Goal: Task Accomplishment & Management: Manage account settings

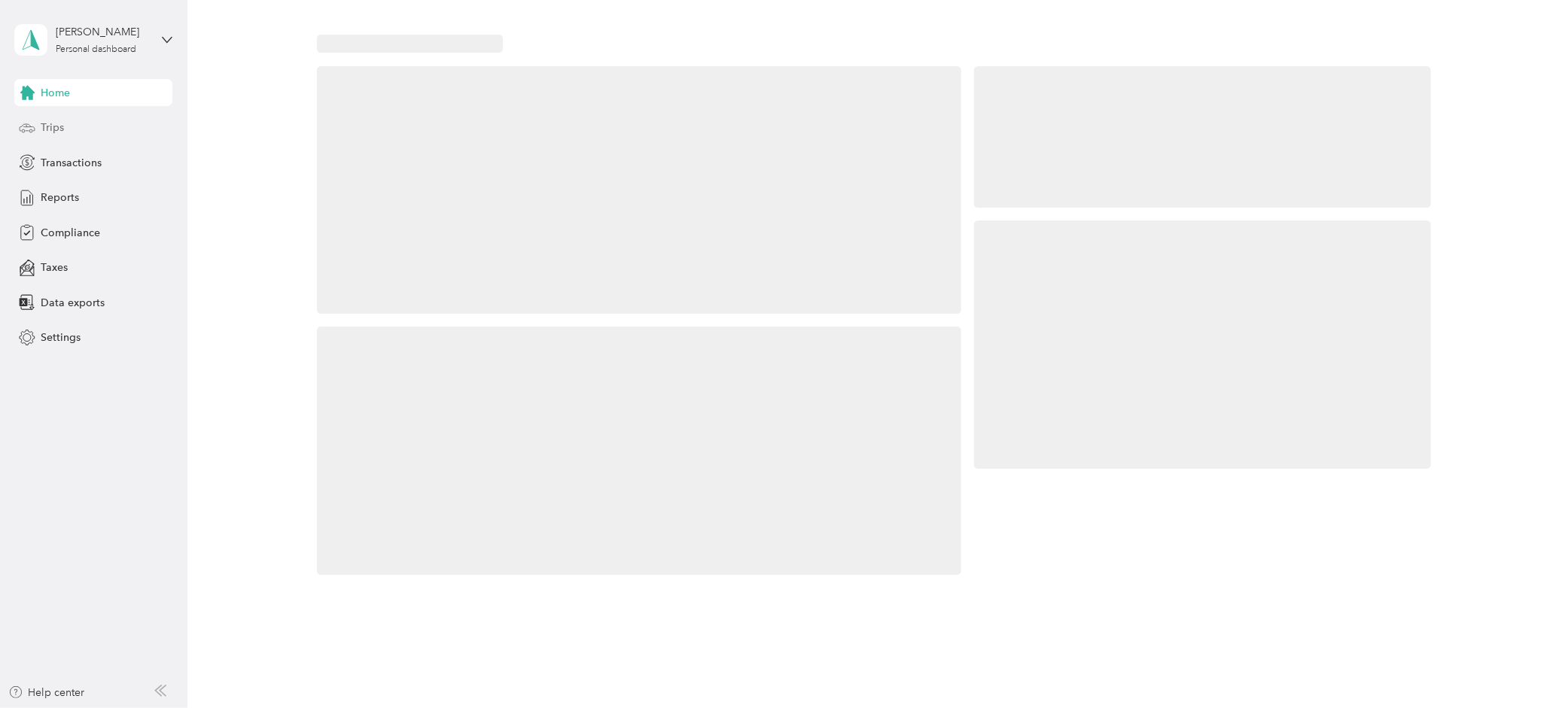
click at [61, 128] on span "Trips" at bounding box center [53, 127] width 23 height 15
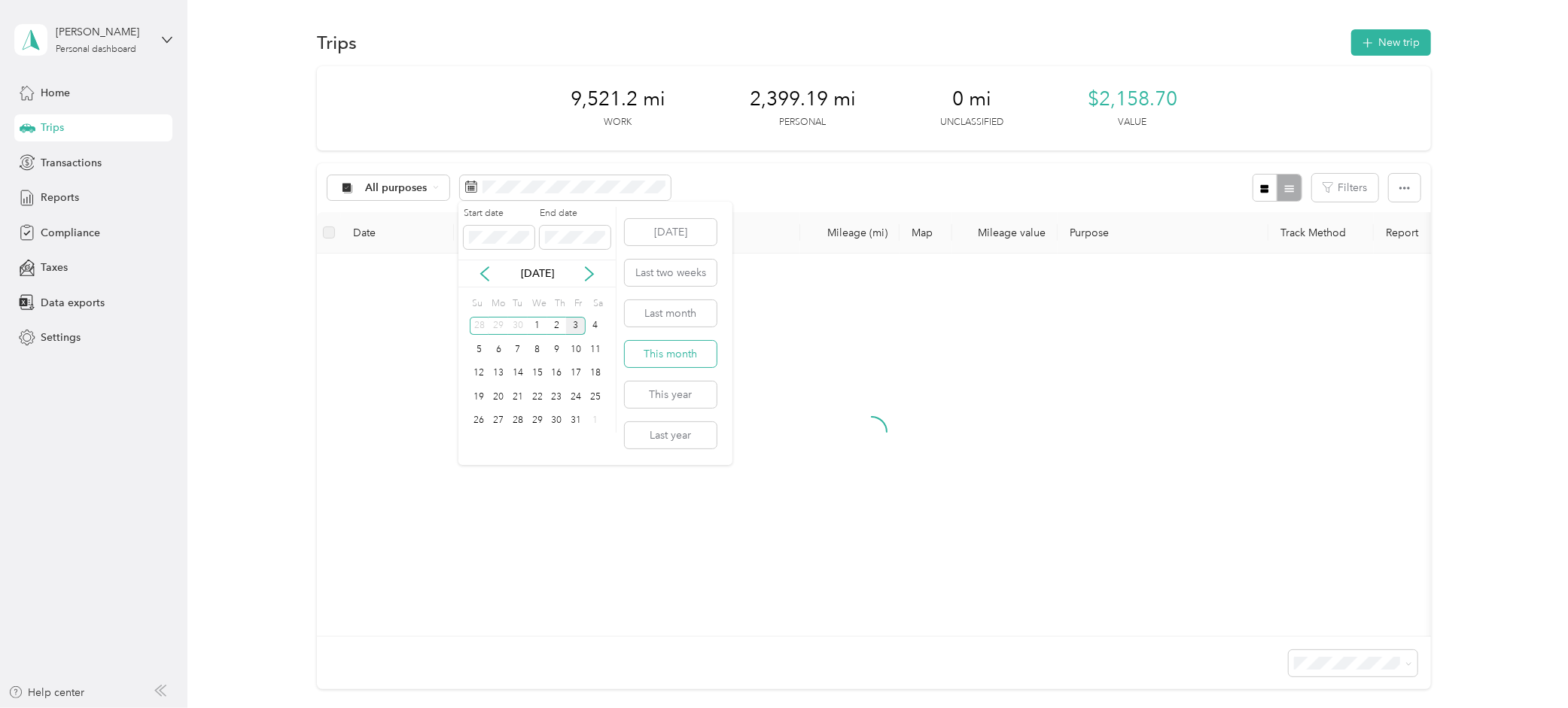
click at [670, 344] on button "This month" at bounding box center [670, 354] width 92 height 26
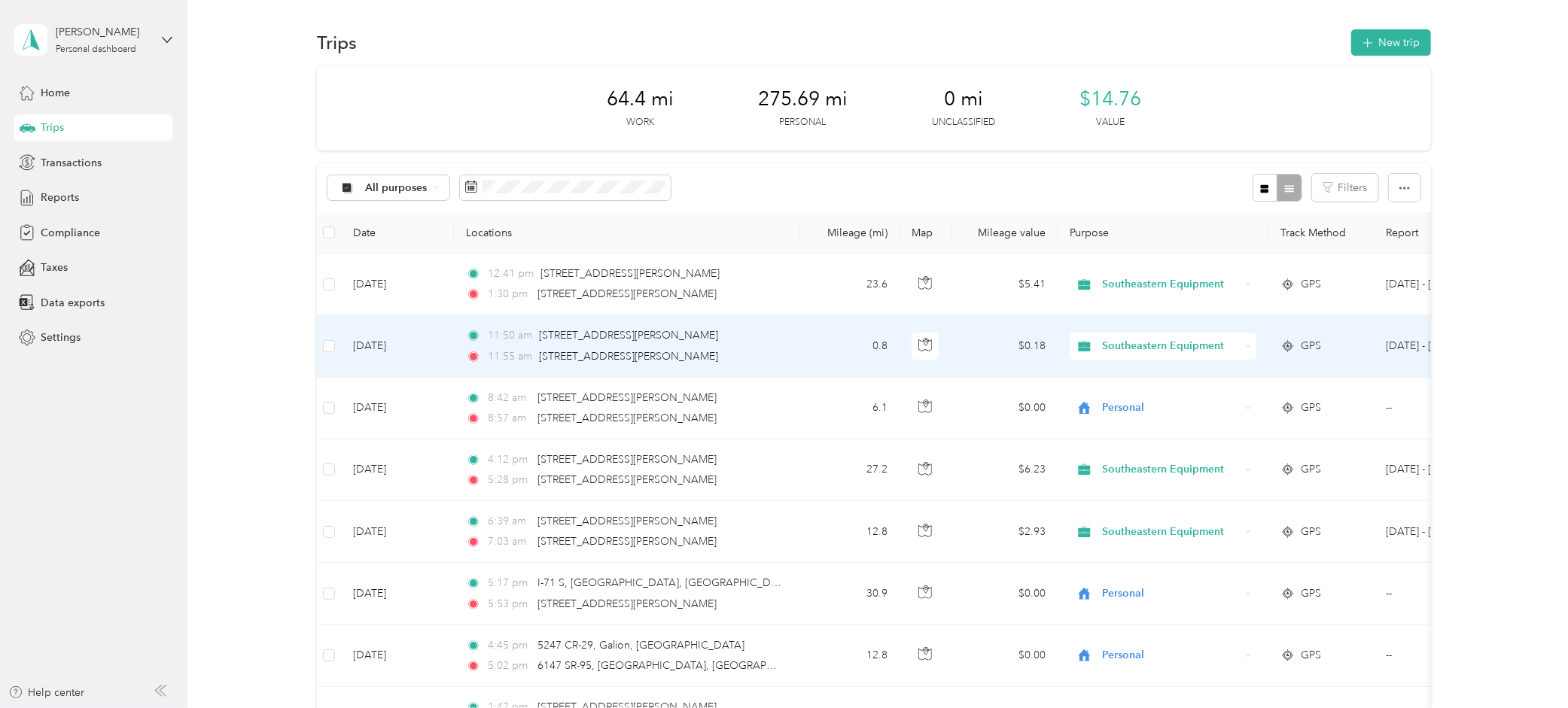
click at [1244, 340] on div "Southeastern Equipment" at bounding box center [1163, 346] width 187 height 27
click at [1200, 391] on li "Personal" at bounding box center [1164, 401] width 188 height 26
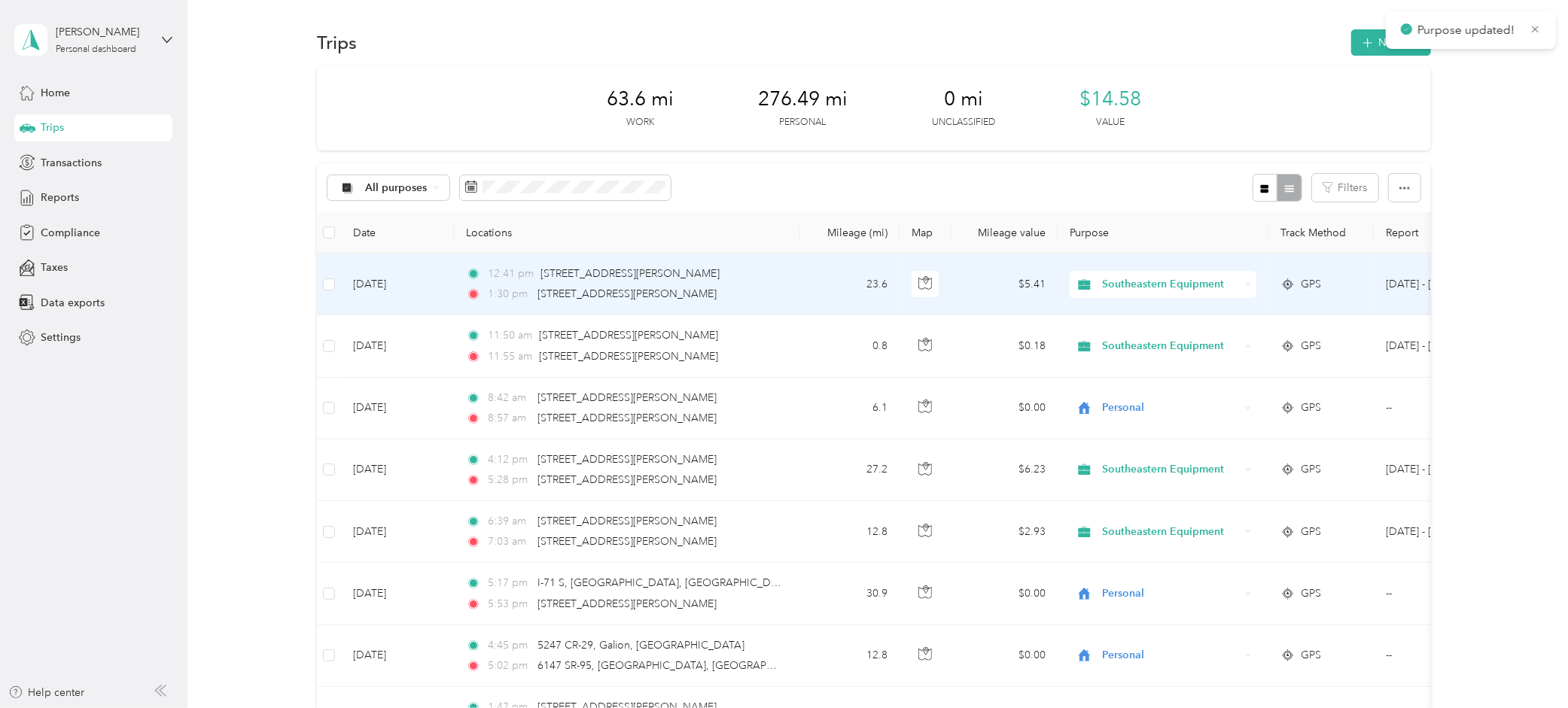
click at [1250, 283] on icon at bounding box center [1248, 283] width 5 height 2
drag, startPoint x: 1209, startPoint y: 333, endPoint x: 1171, endPoint y: 338, distance: 38.3
click at [1209, 333] on span "Personal" at bounding box center [1176, 339] width 141 height 15
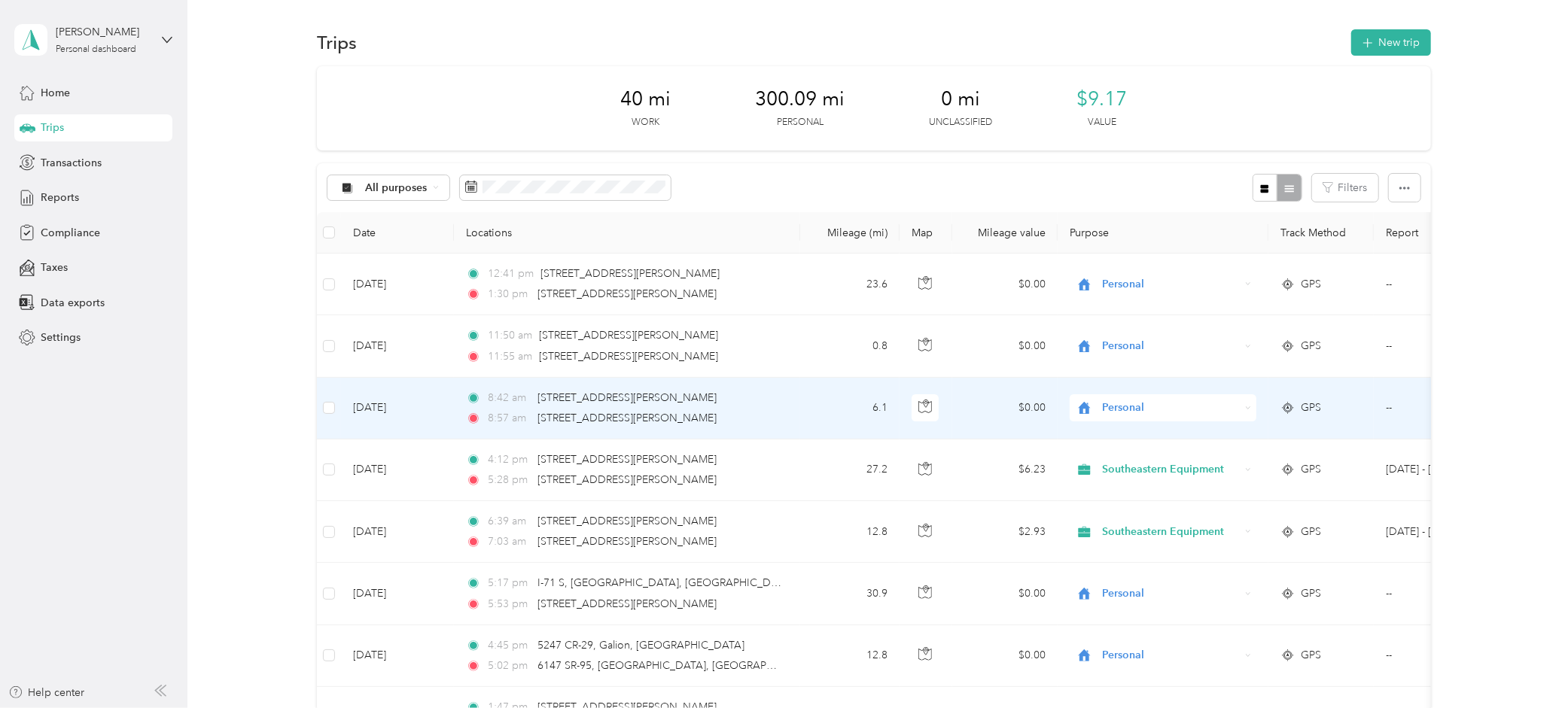
click at [389, 401] on td "[DATE]" at bounding box center [397, 408] width 113 height 62
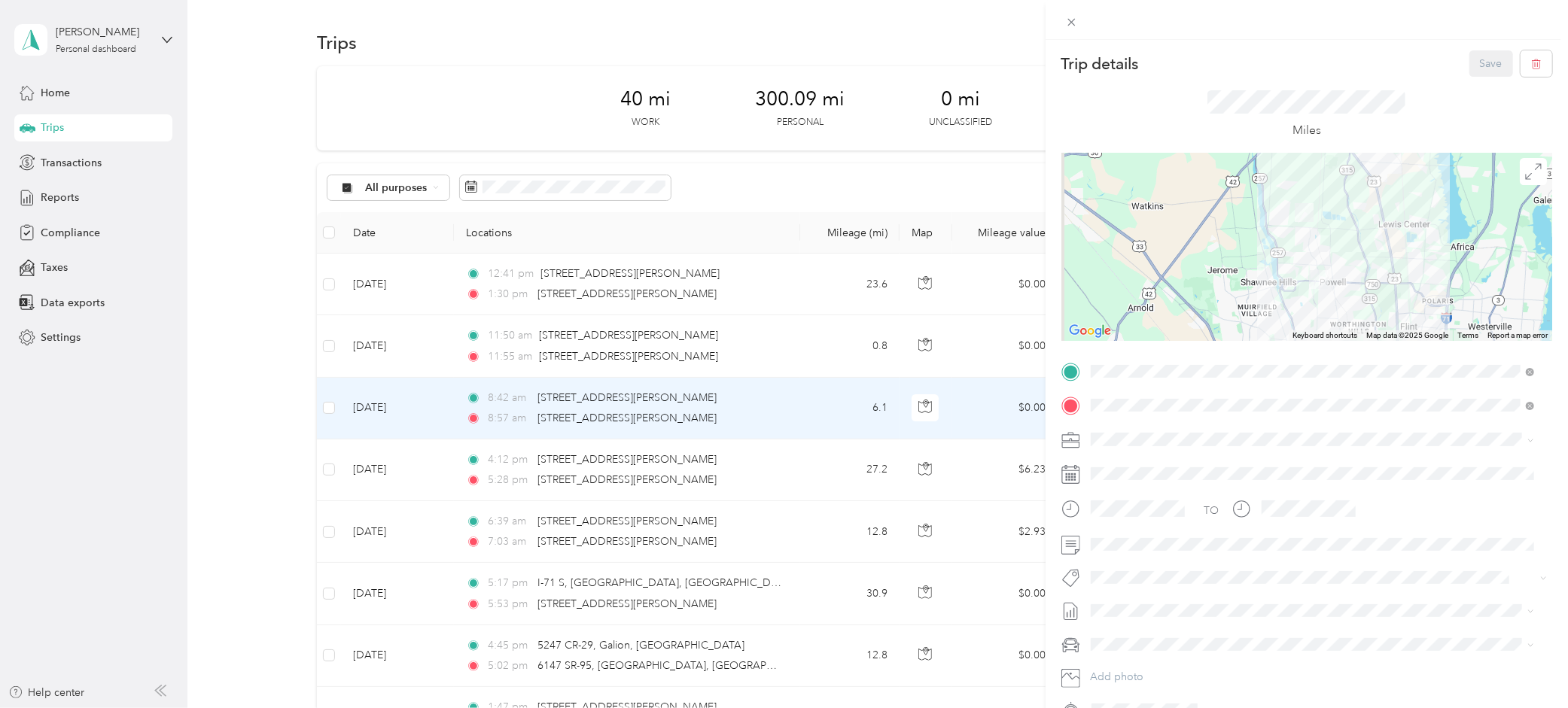
click at [389, 349] on div "Trip details Save This trip cannot be edited because it is either under review,…" at bounding box center [784, 354] width 1568 height 708
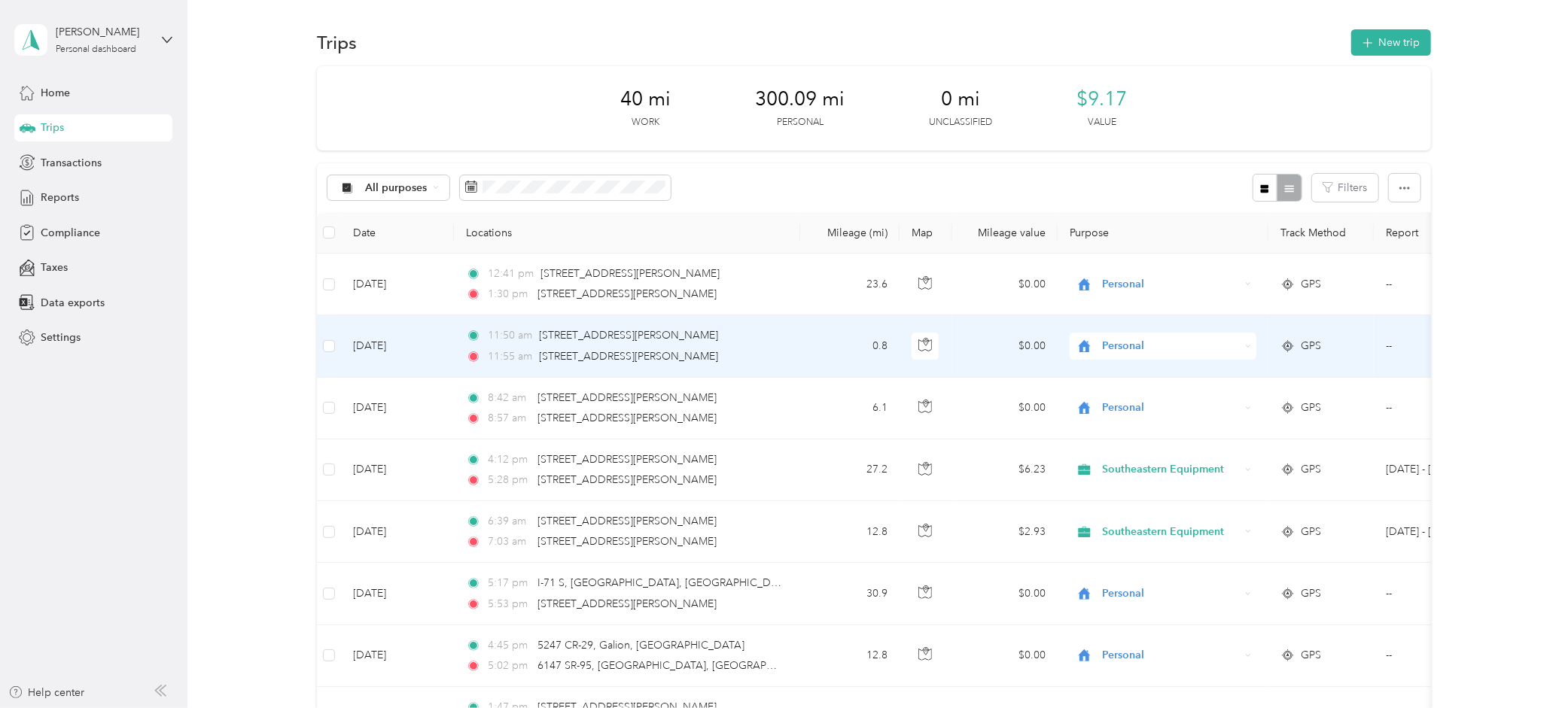
click at [387, 341] on td "[DATE]" at bounding box center [397, 346] width 113 height 62
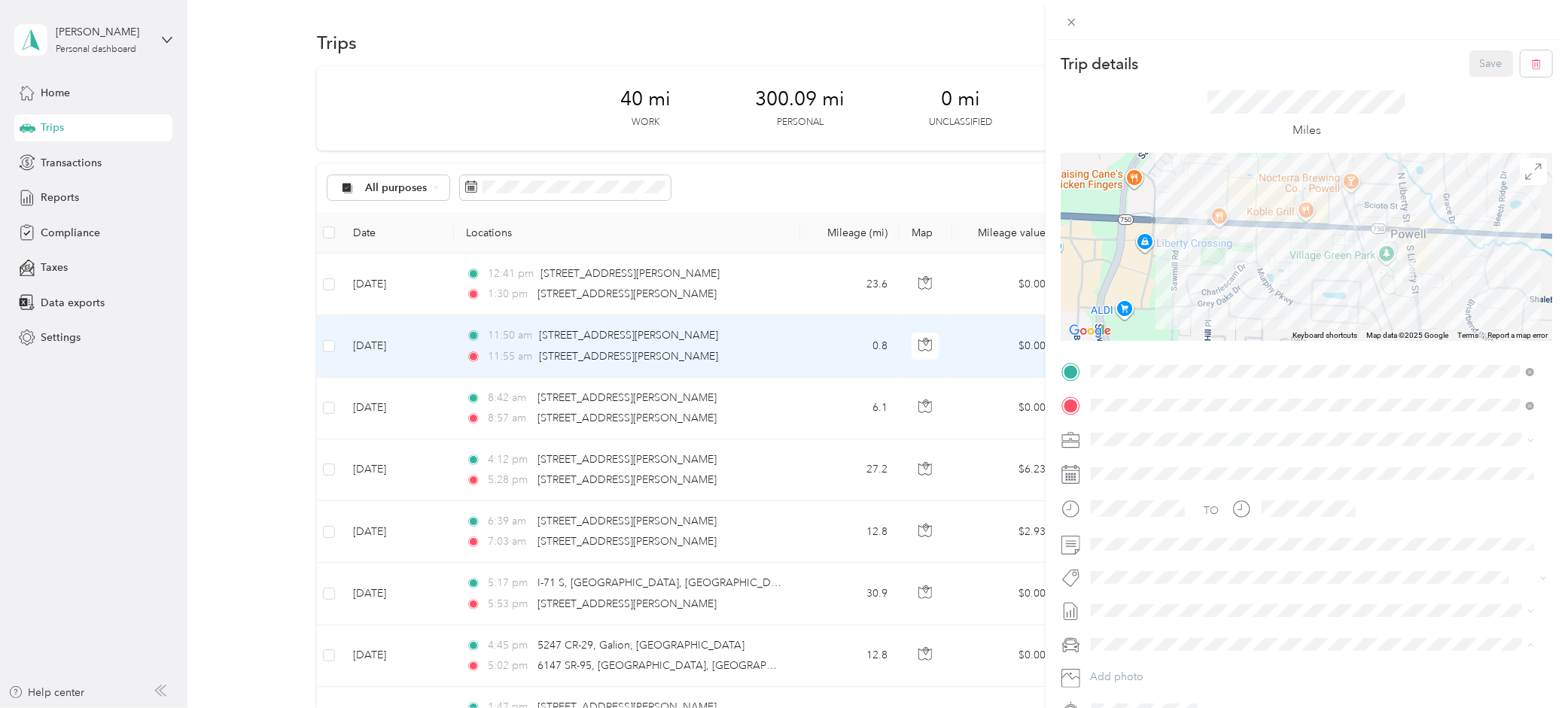
click at [1132, 617] on div "Nissan Armada" at bounding box center [1312, 618] width 433 height 15
click at [1478, 66] on button "Save" at bounding box center [1491, 63] width 44 height 26
